Goal: Transaction & Acquisition: Purchase product/service

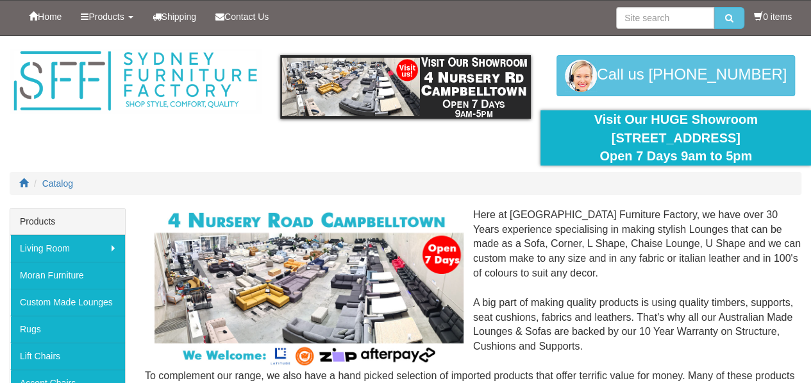
scroll to position [335, 0]
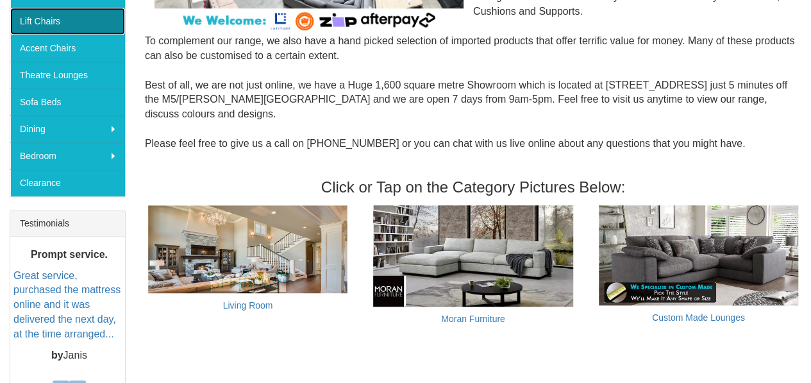
click at [41, 12] on link "Lift Chairs" at bounding box center [67, 21] width 115 height 27
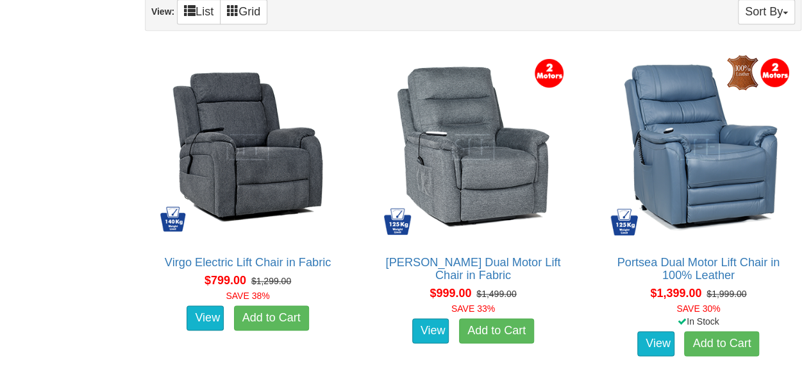
scroll to position [795, 0]
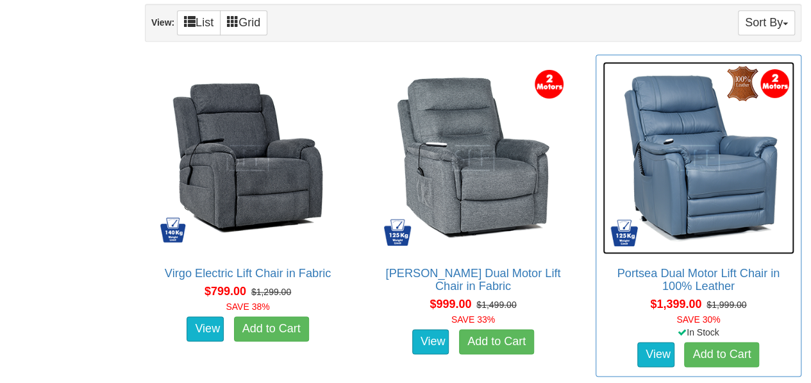
click at [713, 162] on img at bounding box center [699, 158] width 192 height 192
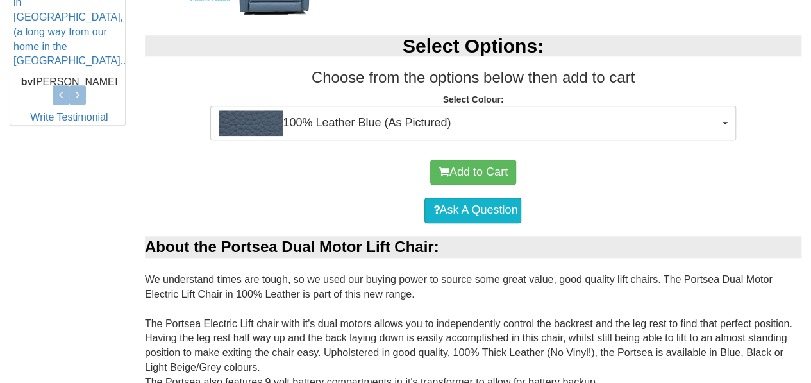
scroll to position [650, 0]
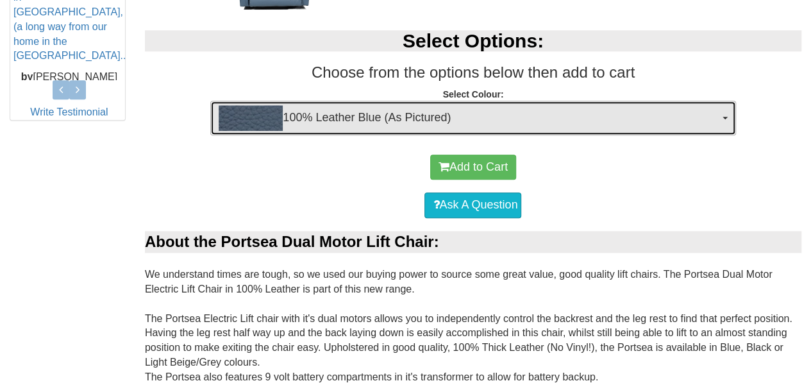
click at [726, 117] on span "button" at bounding box center [725, 118] width 5 height 3
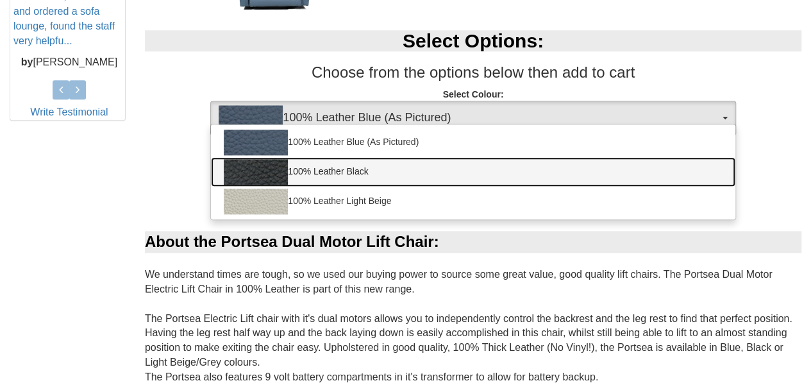
click at [419, 163] on link "100% Leather Black" at bounding box center [473, 171] width 524 height 29
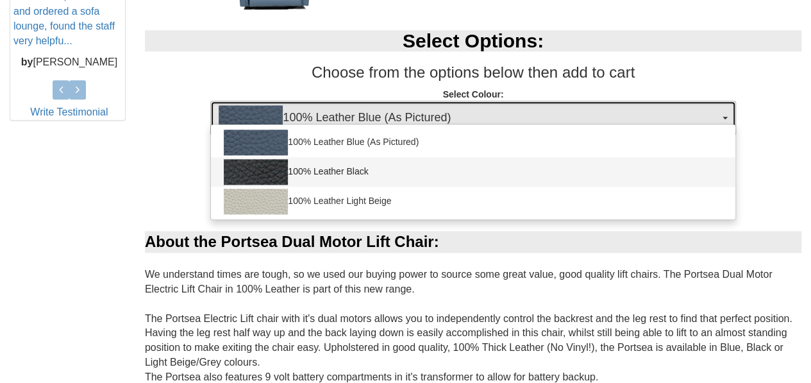
select select "1145"
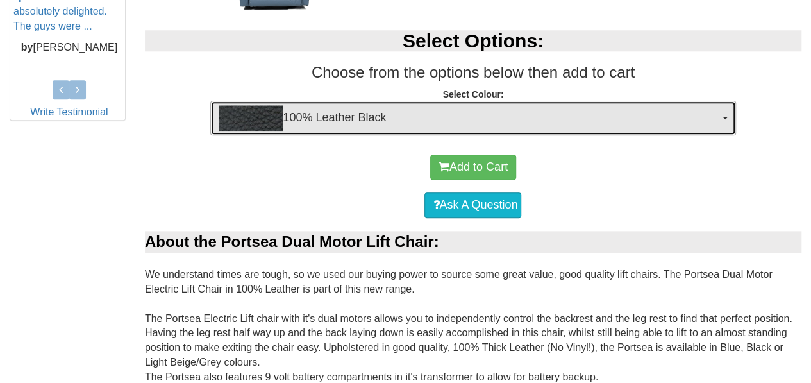
scroll to position [985, 0]
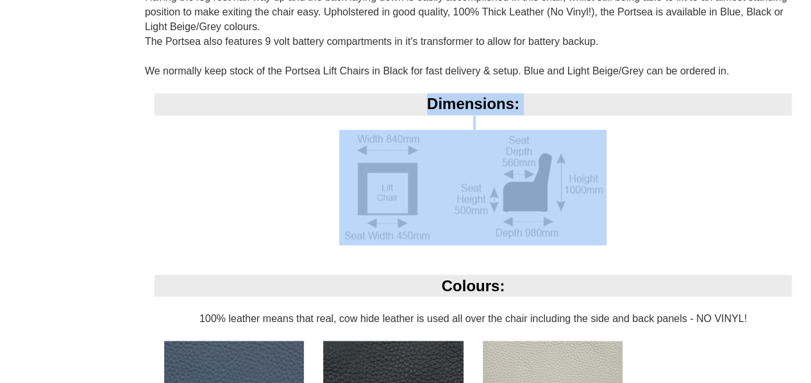
drag, startPoint x: 344, startPoint y: 124, endPoint x: 519, endPoint y: 134, distance: 174.7
click at [519, 134] on div "Dimensions:" at bounding box center [473, 183] width 657 height 181
copy div "Dimensions:"
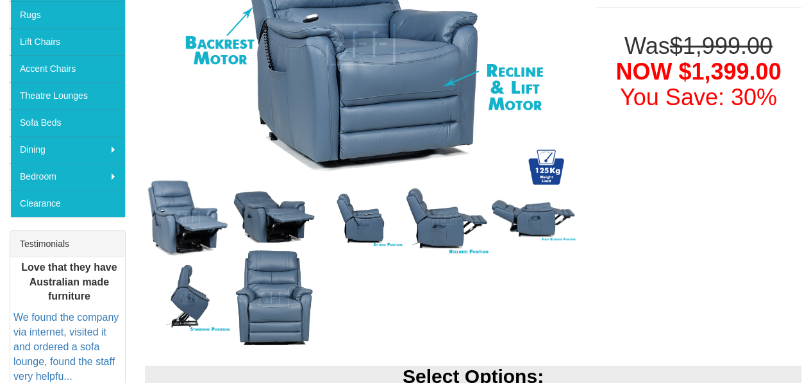
scroll to position [0, 0]
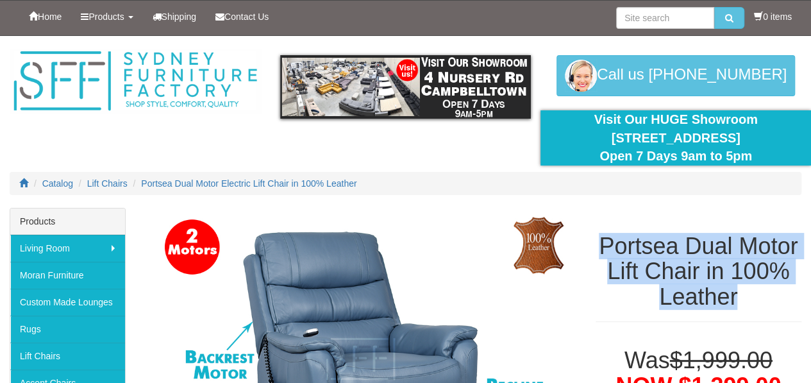
drag, startPoint x: 600, startPoint y: 244, endPoint x: 749, endPoint y: 291, distance: 155.8
click at [749, 291] on h1 "Portsea Dual Motor Lift Chair in 100% Leather" at bounding box center [699, 271] width 206 height 76
copy h1 "Portsea Dual Motor Lift Chair in 100% Leather"
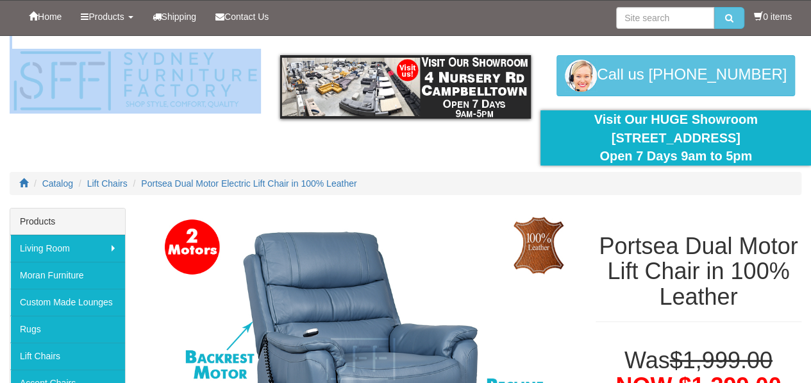
drag, startPoint x: 117, startPoint y: 46, endPoint x: 212, endPoint y: 66, distance: 97.0
click at [212, 36] on div "Products Menu Living Room back Living Room Lounges Sofas Australian Made Lounge…" at bounding box center [405, 36] width 811 height 0
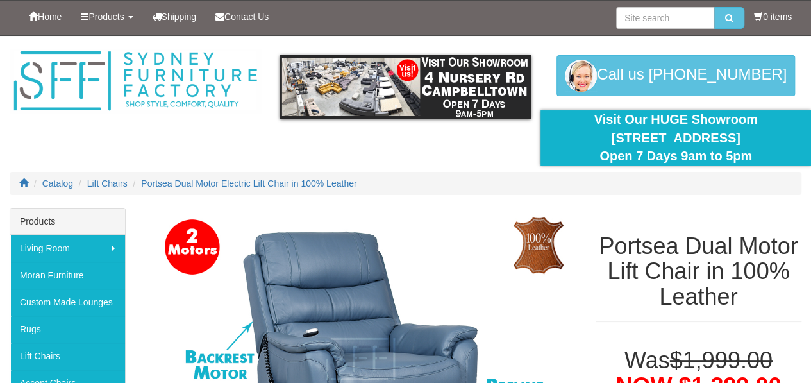
click at [442, 179] on ol "Catalog Lift Chairs Portsea Dual Motor Electric Lift Chair in 100% Leather" at bounding box center [406, 183] width 792 height 23
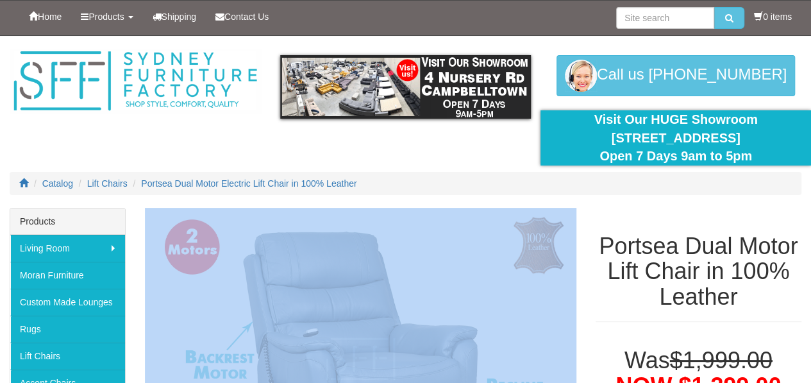
drag, startPoint x: 442, startPoint y: 179, endPoint x: 509, endPoint y: 285, distance: 125.3
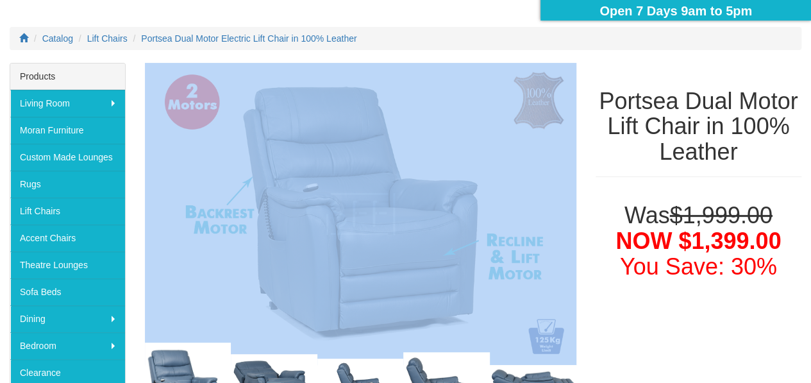
scroll to position [171, 0]
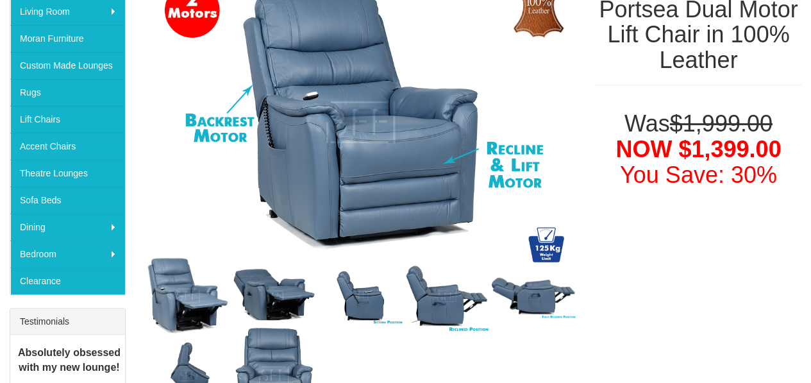
scroll to position [248, 0]
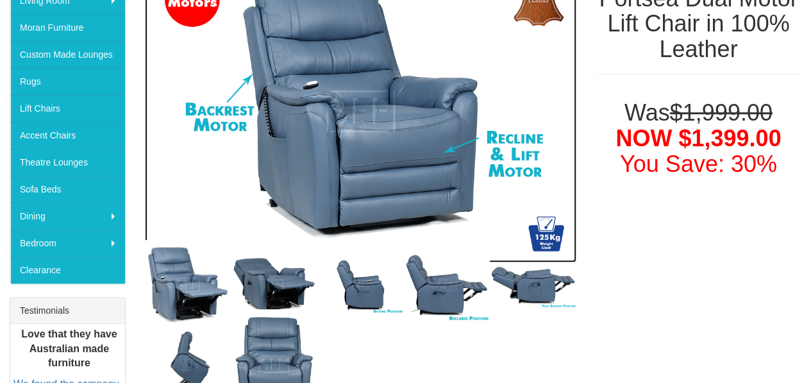
click at [371, 129] on img at bounding box center [361, 111] width 432 height 302
drag, startPoint x: 371, startPoint y: 129, endPoint x: 356, endPoint y: 121, distance: 16.6
click at [356, 121] on img at bounding box center [361, 111] width 432 height 302
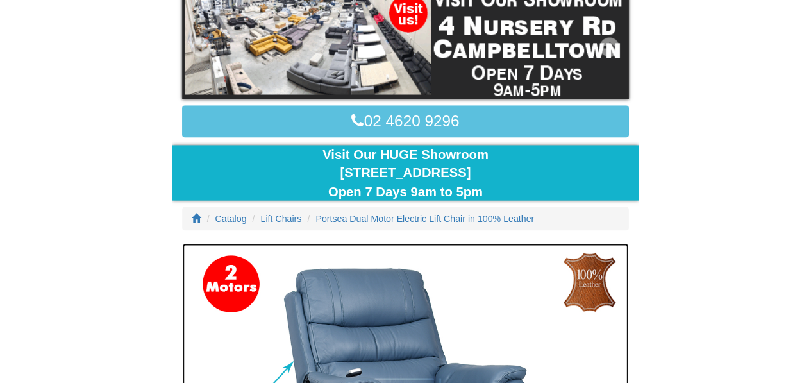
scroll to position [195, 0]
